Goal: Task Accomplishment & Management: Manage account settings

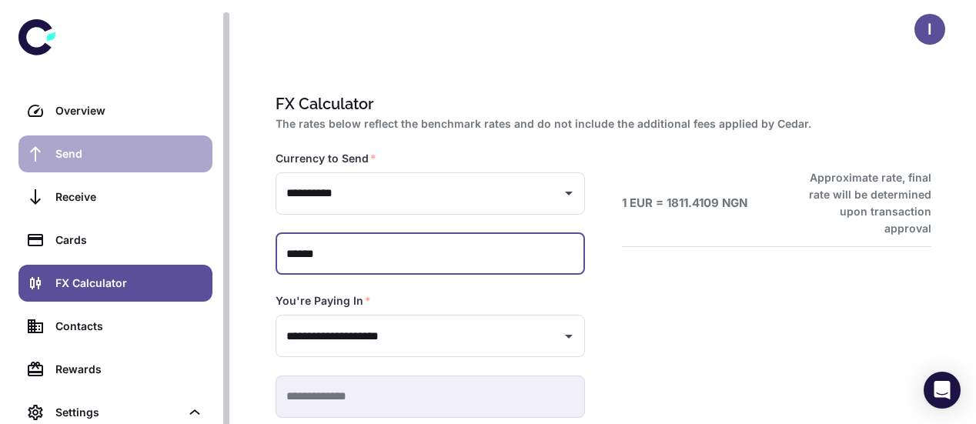
scroll to position [6, 0]
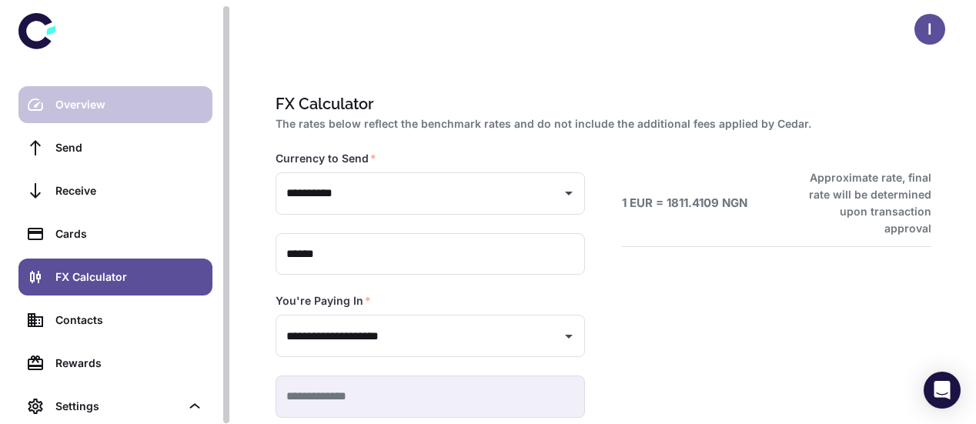
click at [80, 109] on div "Overview" at bounding box center [129, 104] width 148 height 17
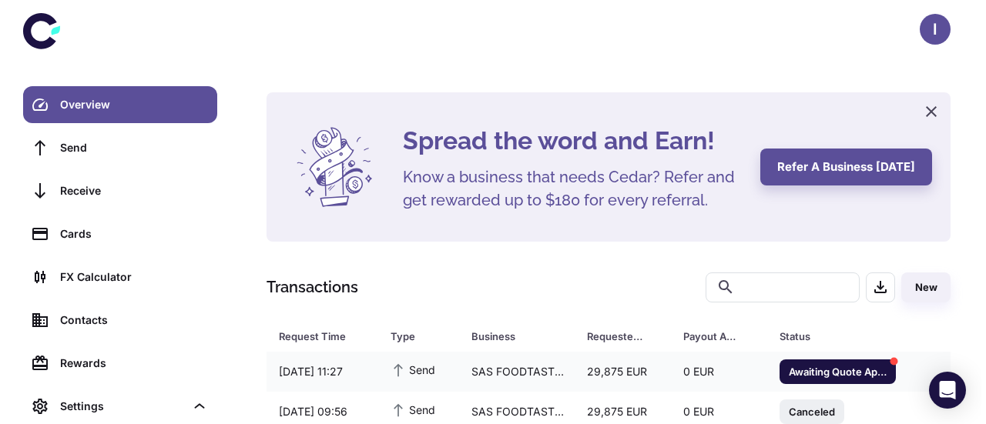
scroll to position [78, 0]
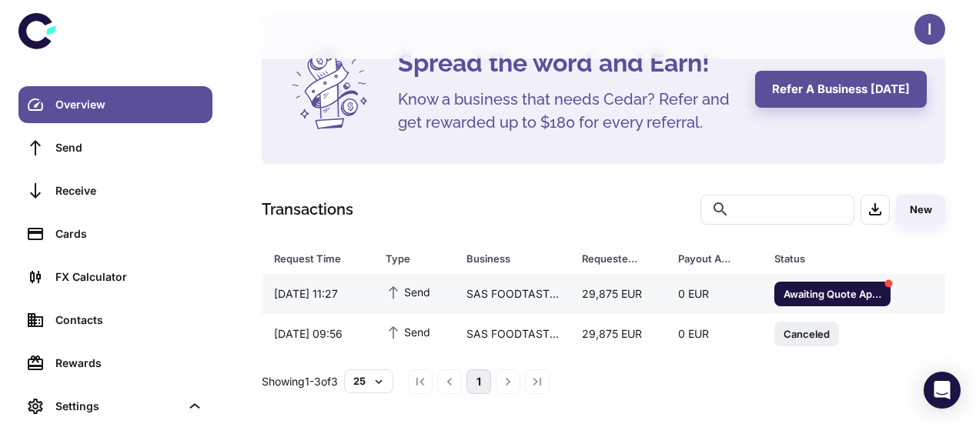
click at [825, 290] on span "Awaiting Quote Approval" at bounding box center [833, 293] width 116 height 15
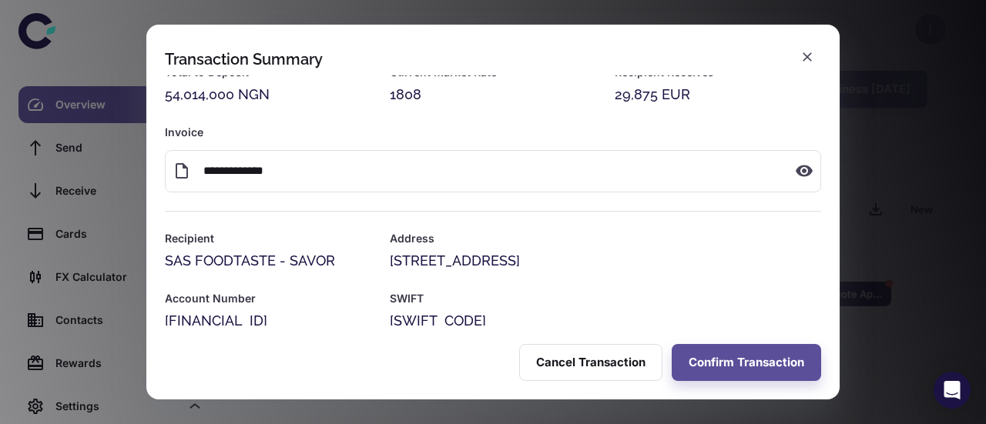
scroll to position [0, 0]
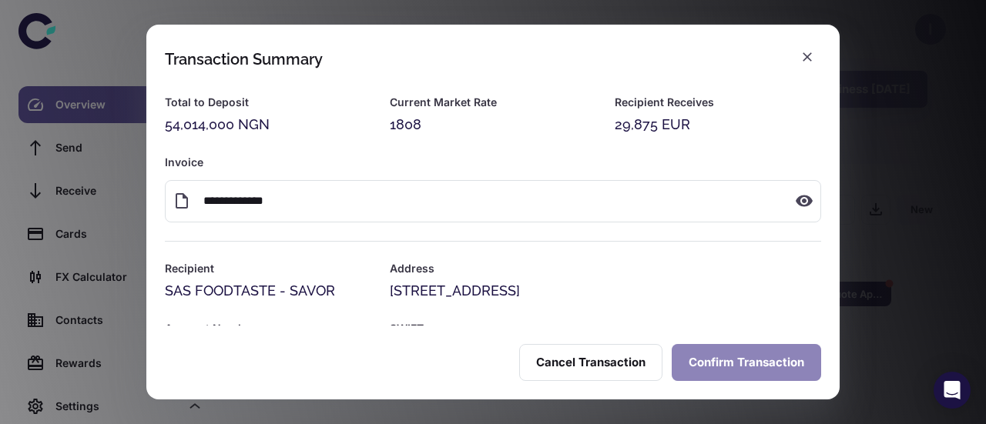
click at [718, 366] on button "Confirm Transaction" at bounding box center [745, 362] width 149 height 37
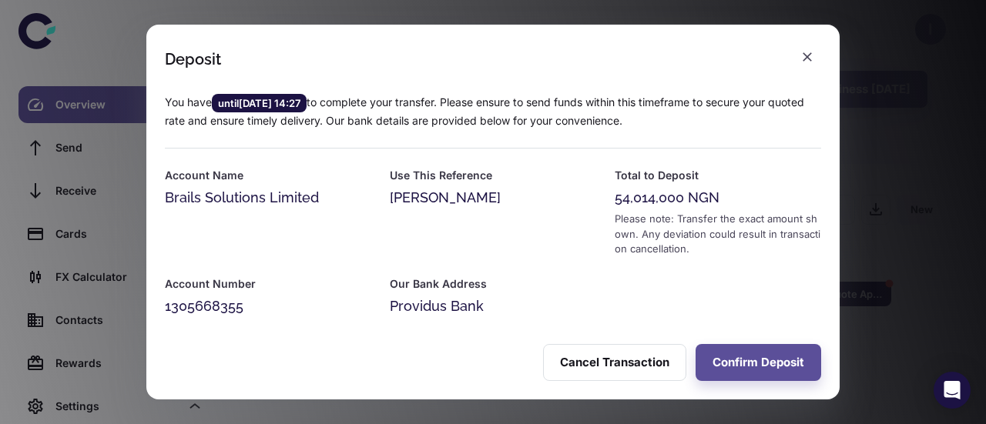
click at [367, 266] on div "Account Number 1305668355" at bounding box center [258, 287] width 225 height 60
drag, startPoint x: 611, startPoint y: 197, endPoint x: 682, endPoint y: 195, distance: 70.9
click at [682, 195] on div "54,014,000 NGN" at bounding box center [717, 198] width 206 height 22
copy div "54,014,000"
drag, startPoint x: 165, startPoint y: 194, endPoint x: 316, endPoint y: 196, distance: 150.9
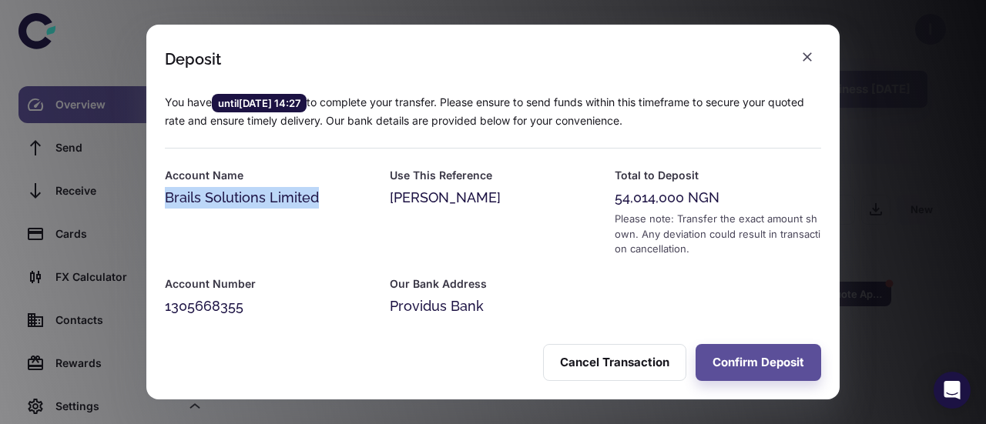
click at [316, 196] on div "Brails Solutions Limited" at bounding box center [268, 198] width 206 height 22
copy div "Brails Solutions Limited"
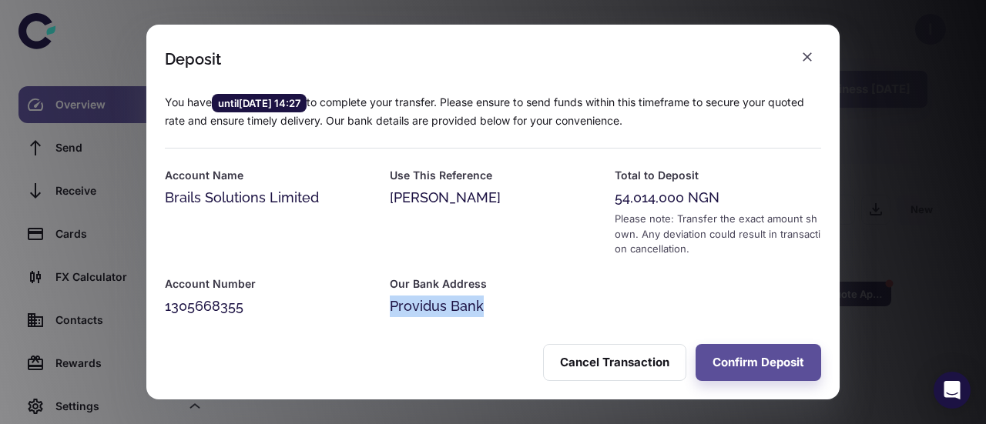
drag, startPoint x: 389, startPoint y: 303, endPoint x: 477, endPoint y: 307, distance: 88.6
click at [477, 307] on div "Providus Bank" at bounding box center [493, 307] width 206 height 22
copy div "Providus Bank"
drag, startPoint x: 165, startPoint y: 307, endPoint x: 242, endPoint y: 306, distance: 77.0
click at [242, 306] on div "1305668355" at bounding box center [268, 307] width 206 height 22
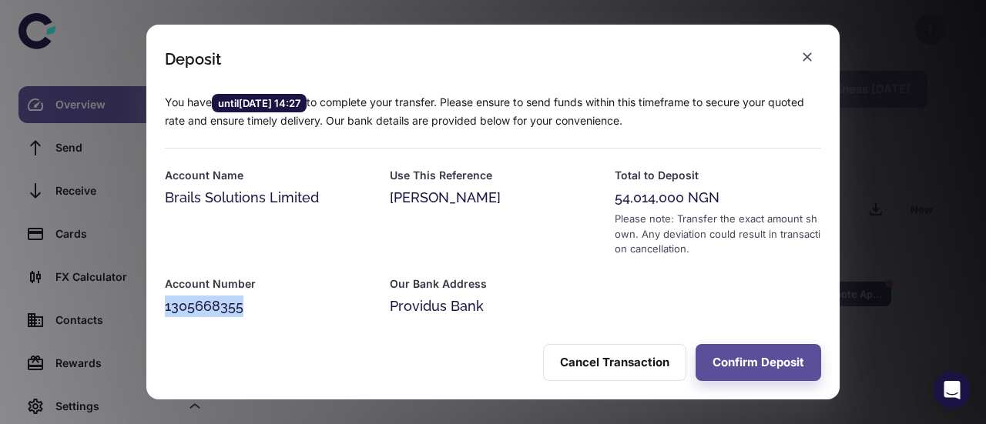
copy div "1305668355"
